Goal: Information Seeking & Learning: Compare options

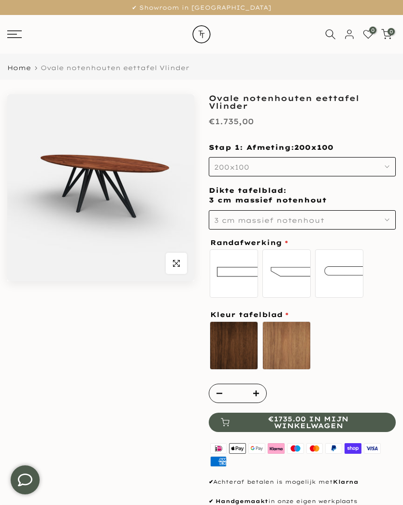
click at [382, 170] on button "200x100" at bounding box center [302, 166] width 187 height 19
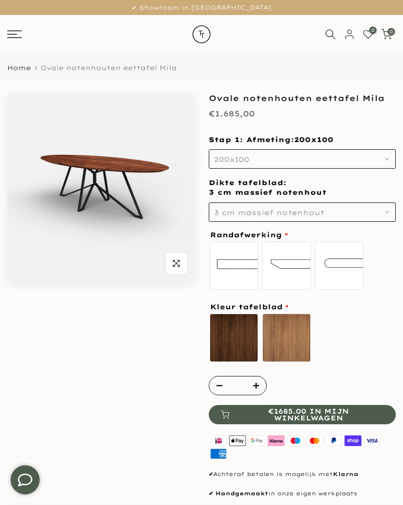
click at [388, 159] on icon "button" at bounding box center [386, 158] width 5 height 5
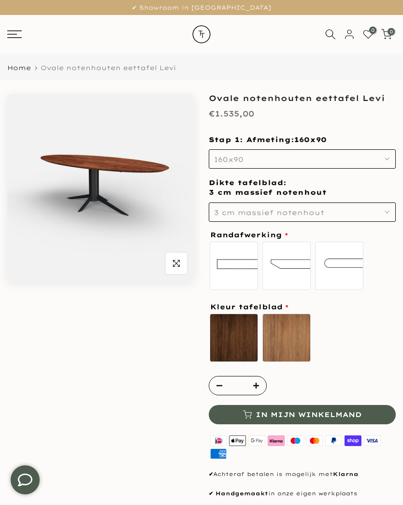
click at [385, 162] on button "160x90" at bounding box center [302, 158] width 187 height 19
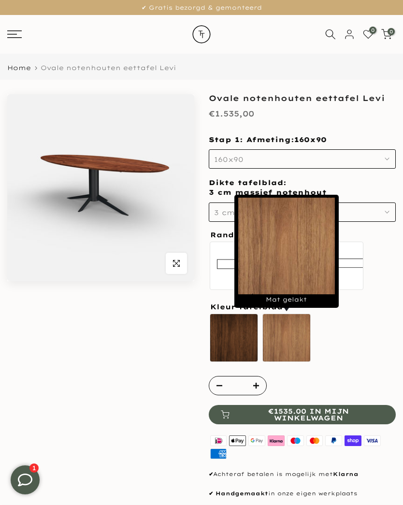
click at [285, 337] on label "Mat gelakt" at bounding box center [286, 337] width 48 height 48
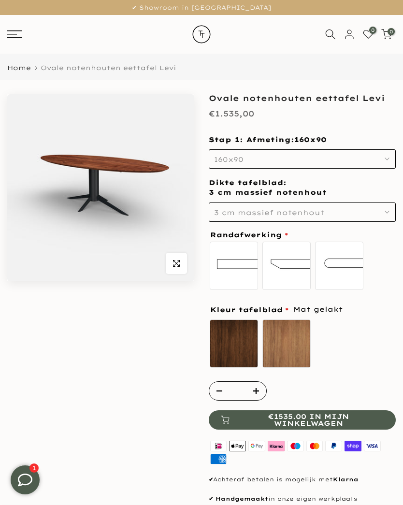
click at [287, 260] on label "Verjongde rand" at bounding box center [286, 265] width 48 height 48
